Goal: Task Accomplishment & Management: Complete application form

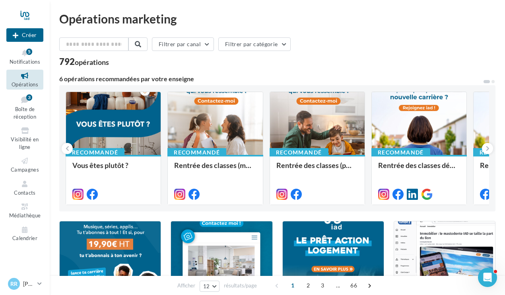
click at [28, 143] on link "Visibilité en ligne" at bounding box center [24, 138] width 37 height 27
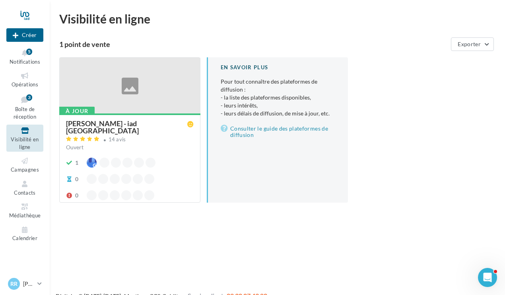
click at [89, 126] on div "Romain REY - iad France" at bounding box center [126, 127] width 121 height 14
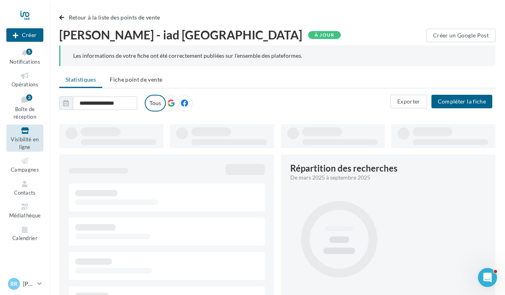
type input "**********"
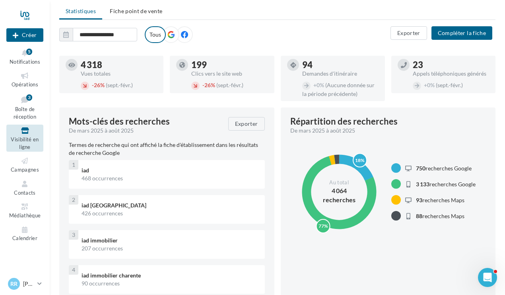
scroll to position [80, 0]
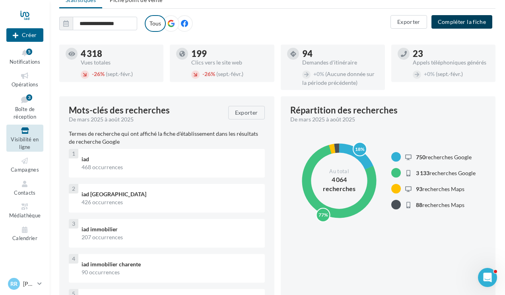
click at [454, 25] on button "Compléter la fiche" at bounding box center [462, 22] width 61 height 14
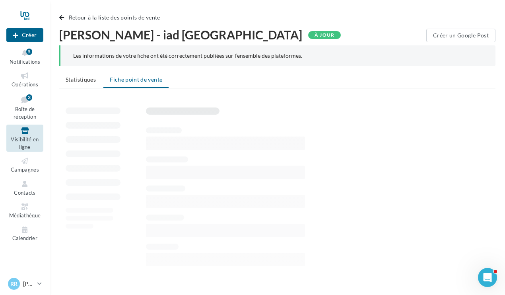
click at [71, 85] on li "Statistiques" at bounding box center [80, 79] width 43 height 14
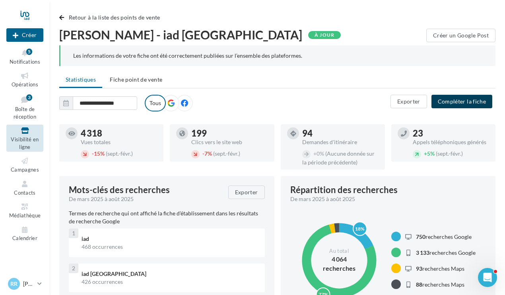
click at [461, 103] on button "Compléter la fiche" at bounding box center [462, 102] width 61 height 14
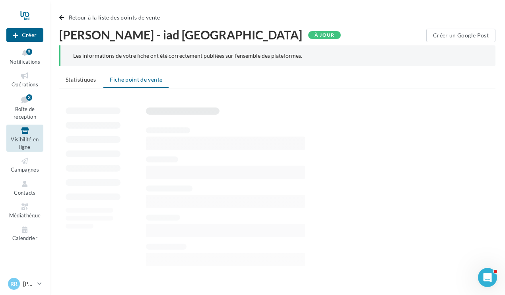
click at [83, 80] on span "Statistiques" at bounding box center [81, 79] width 30 height 7
